Goal: Navigation & Orientation: Find specific page/section

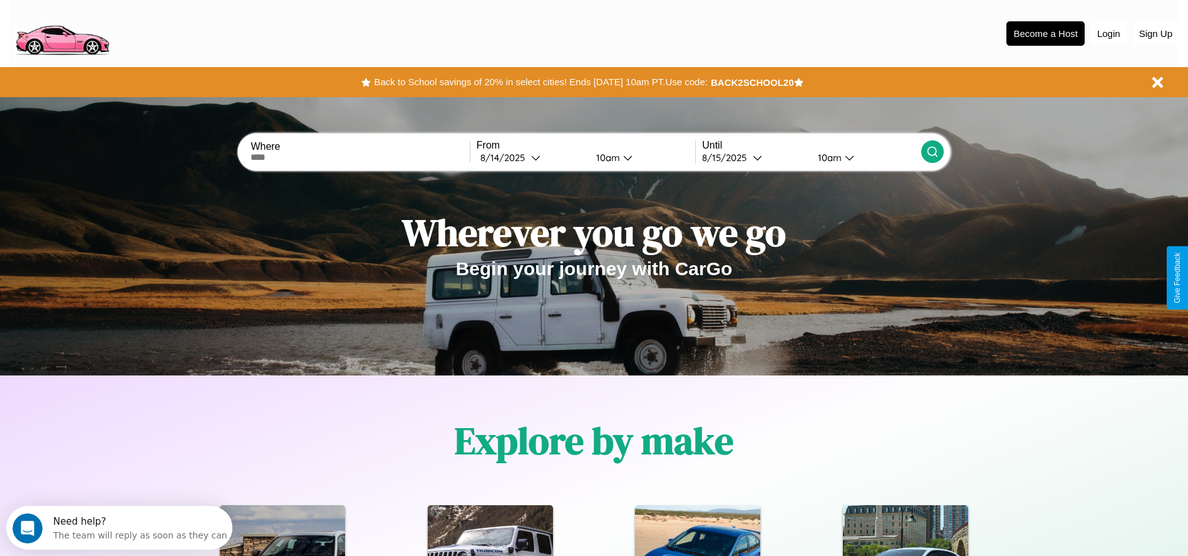
scroll to position [260, 0]
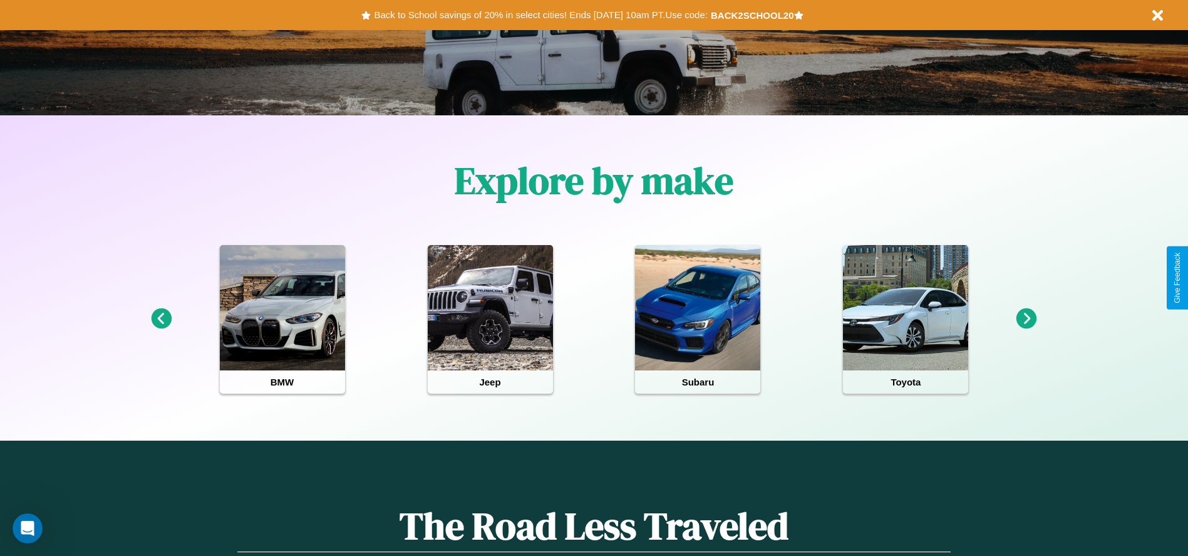
click at [161, 319] on icon at bounding box center [161, 318] width 21 height 21
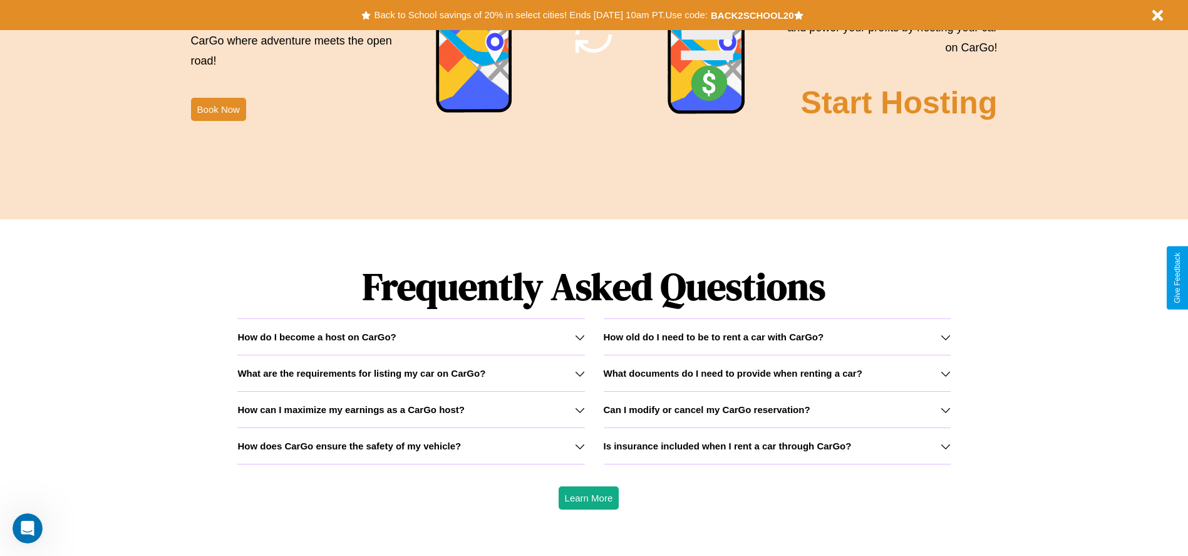
scroll to position [1797, 0]
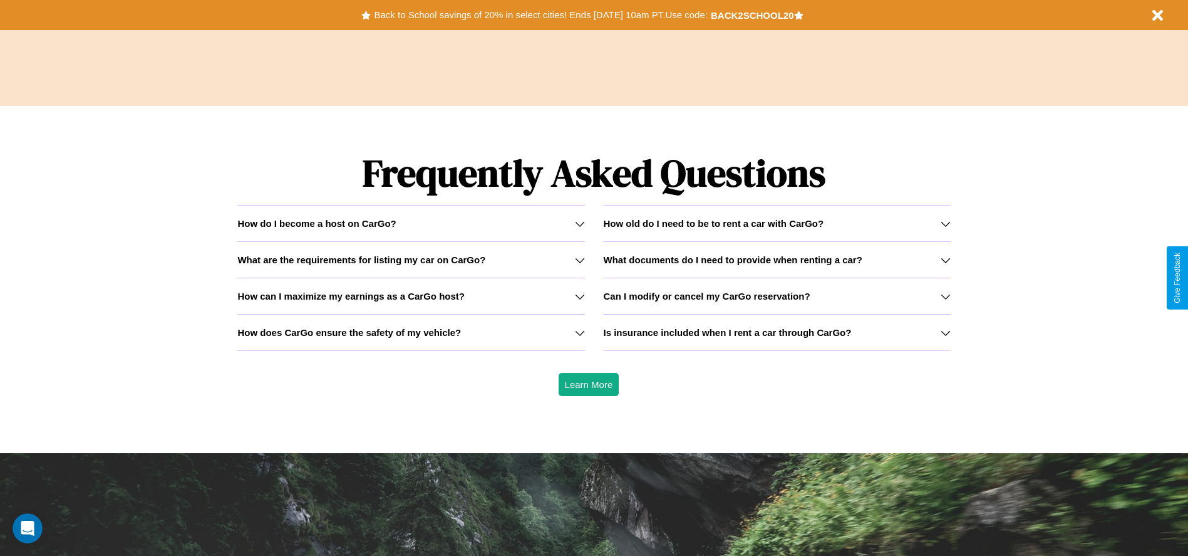
click at [579, 332] on icon at bounding box center [580, 333] width 10 height 10
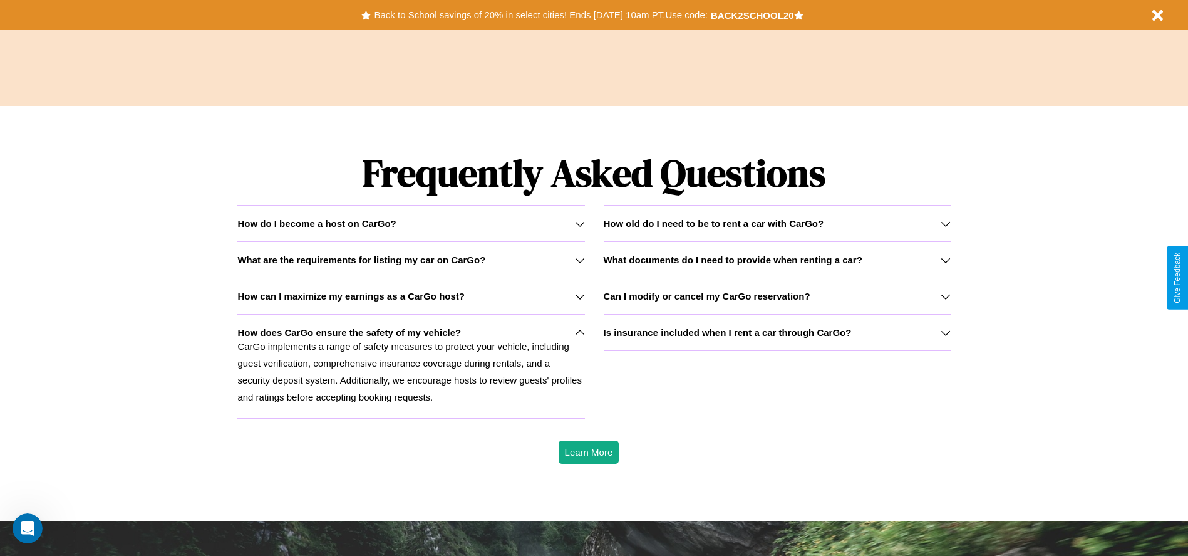
click at [411, 223] on div "How do I become a host on CarGo?" at bounding box center [410, 223] width 347 height 11
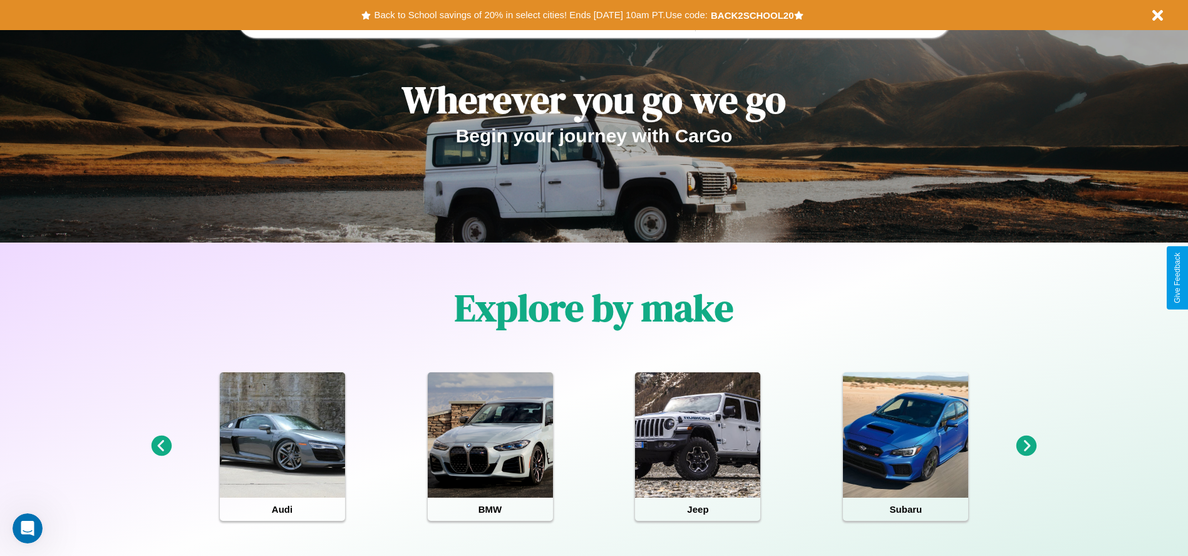
scroll to position [0, 0]
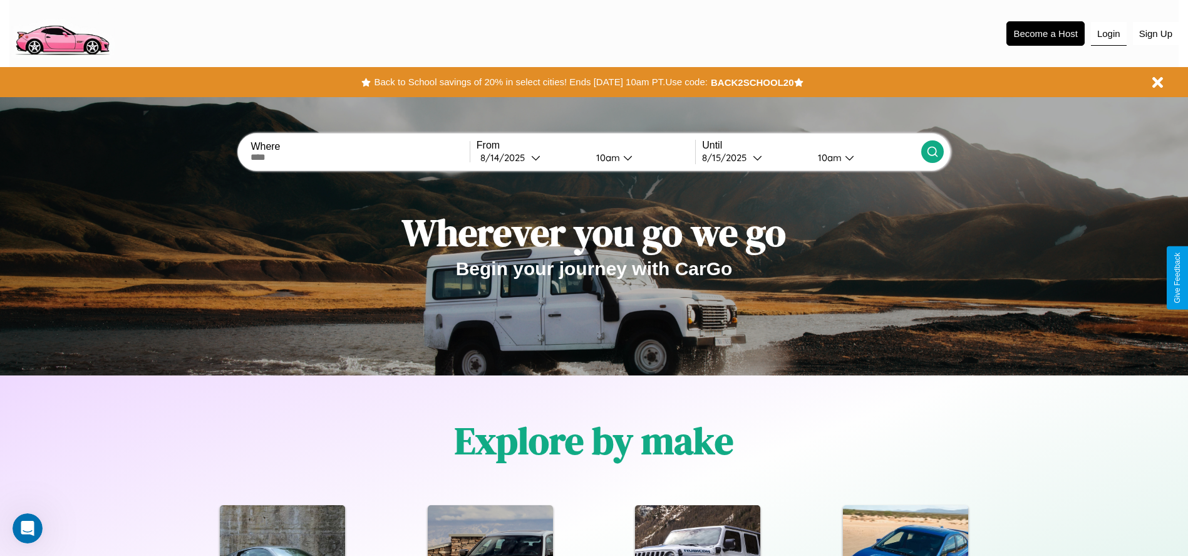
click at [1109, 33] on button "Login" at bounding box center [1109, 34] width 36 height 24
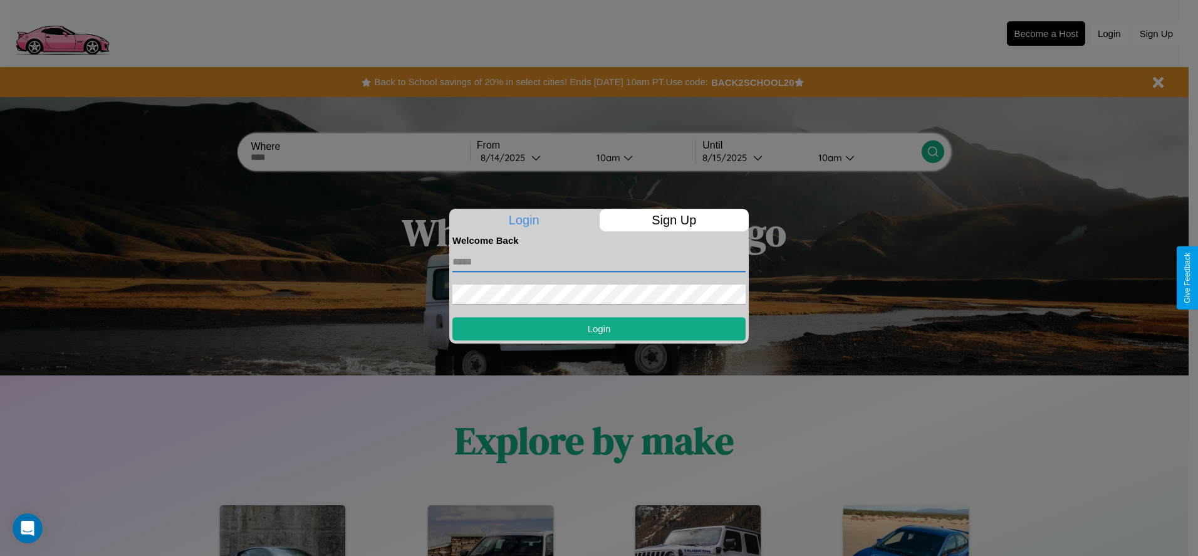
click at [599, 261] on input "text" at bounding box center [598, 262] width 293 height 20
type input "**********"
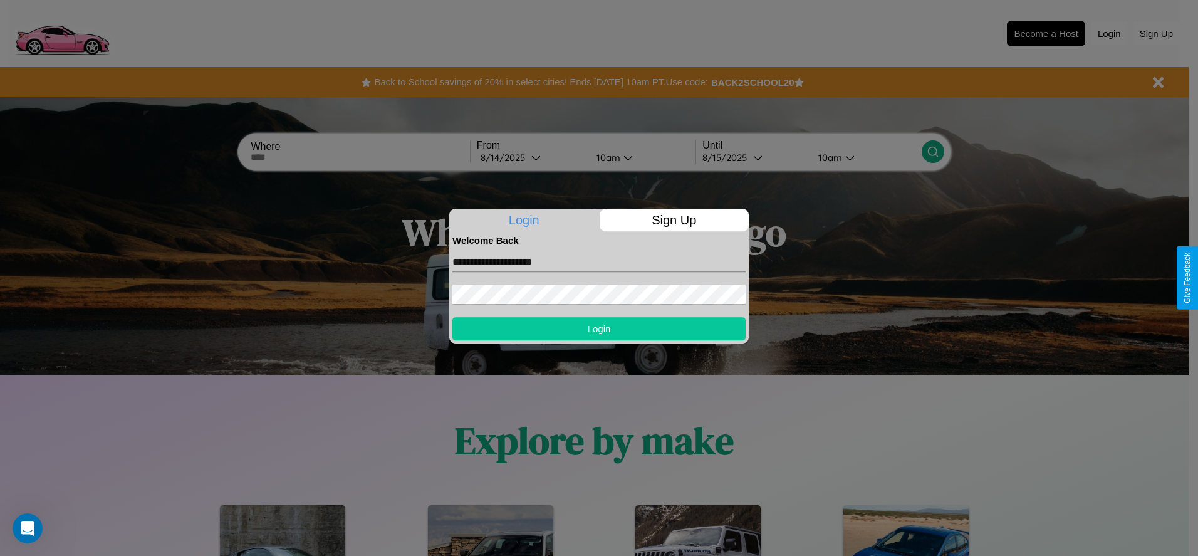
click at [599, 328] on button "Login" at bounding box center [598, 328] width 293 height 23
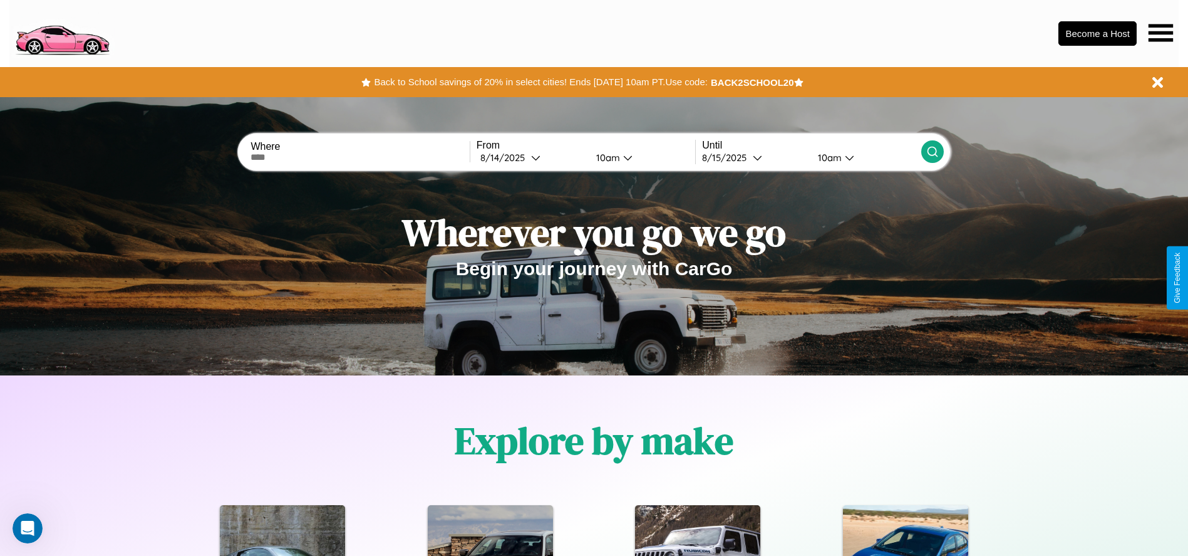
click at [1161, 33] on icon at bounding box center [1161, 33] width 24 height 18
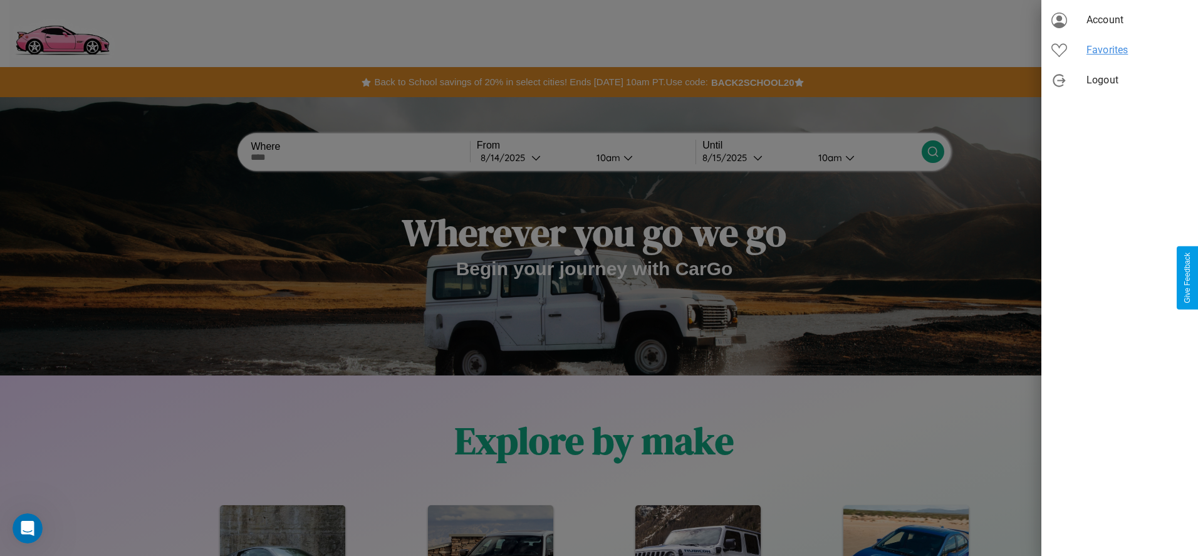
click at [1119, 50] on span "Favorites" at bounding box center [1136, 50] width 101 height 15
